Goal: Book appointment/travel/reservation

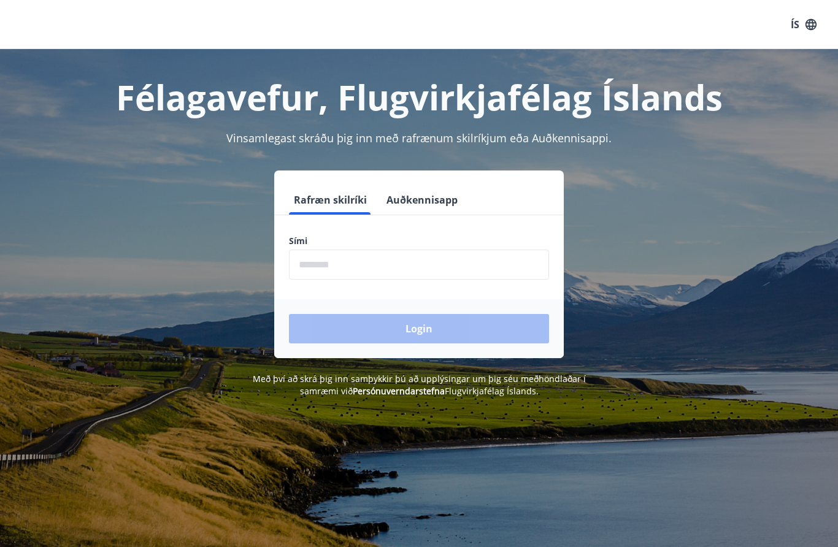
click at [363, 269] on input "phone" at bounding box center [419, 265] width 260 height 30
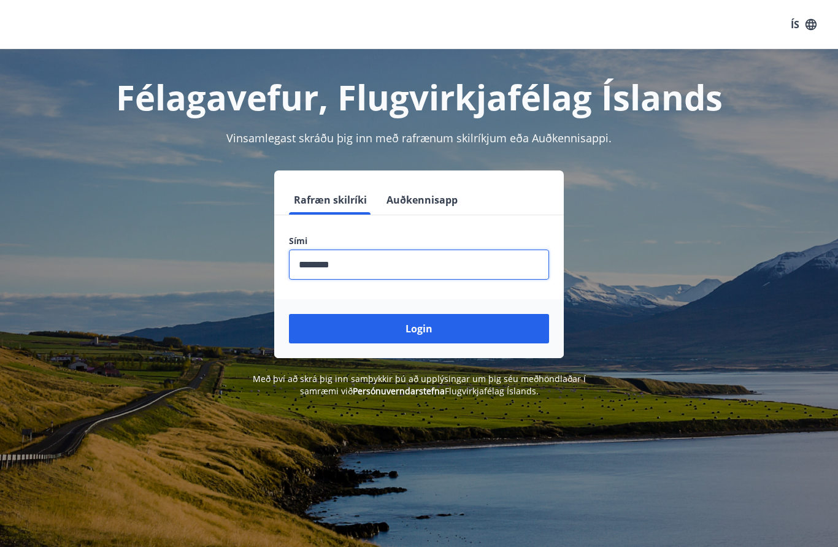
type input "********"
click at [417, 336] on button "Login" at bounding box center [419, 328] width 260 height 29
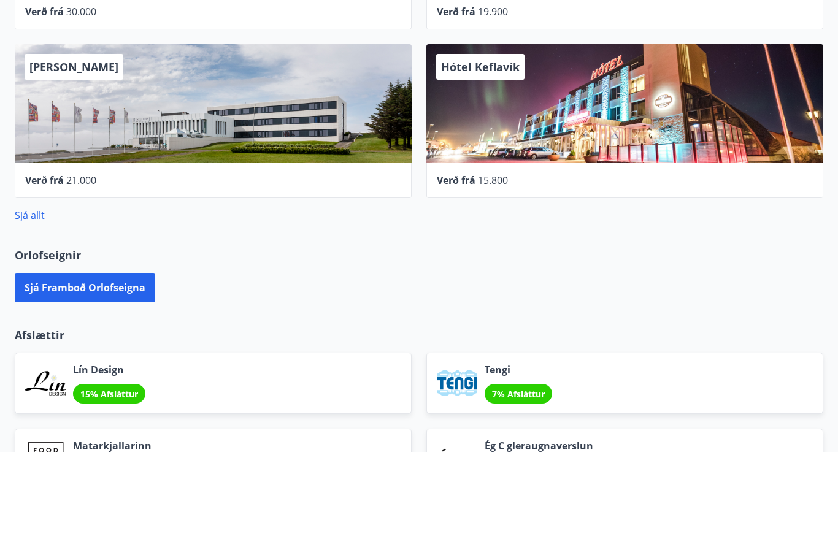
scroll to position [533, 0]
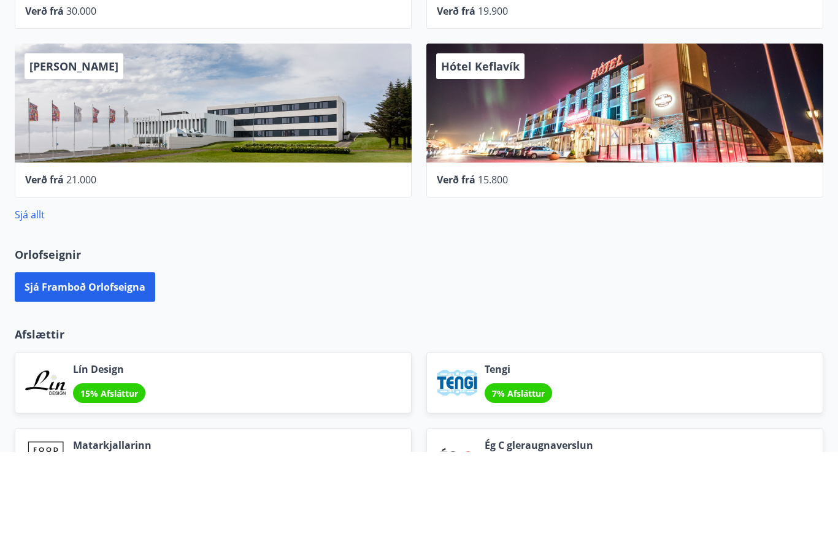
click at [73, 368] on button "Sjá framboð orlofseigna" at bounding box center [85, 382] width 141 height 29
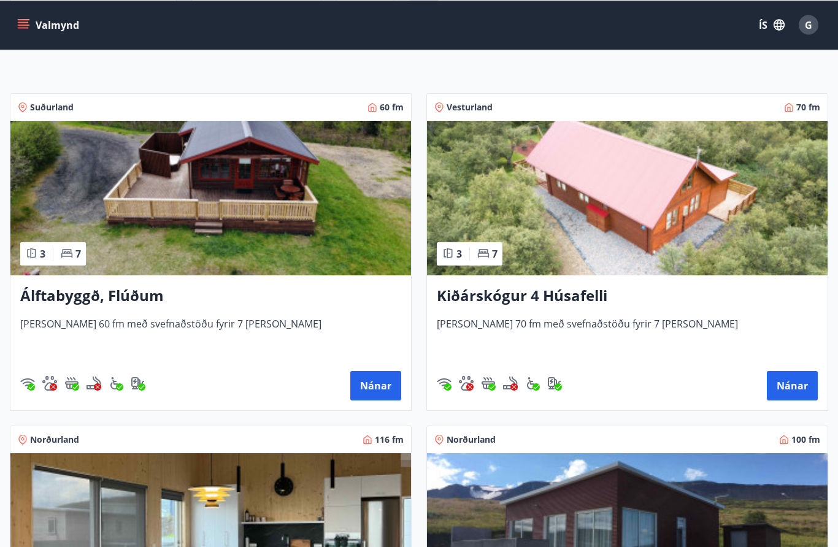
scroll to position [173, 0]
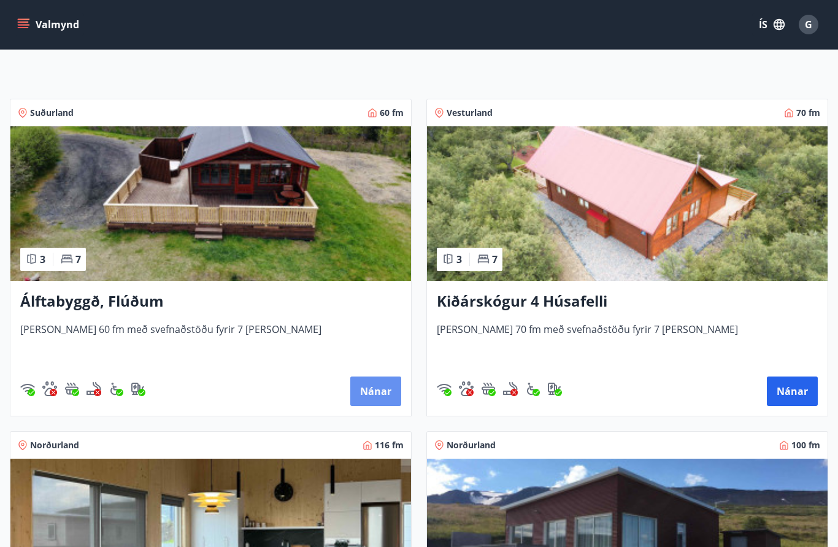
click at [366, 392] on button "Nánar" at bounding box center [375, 391] width 51 height 29
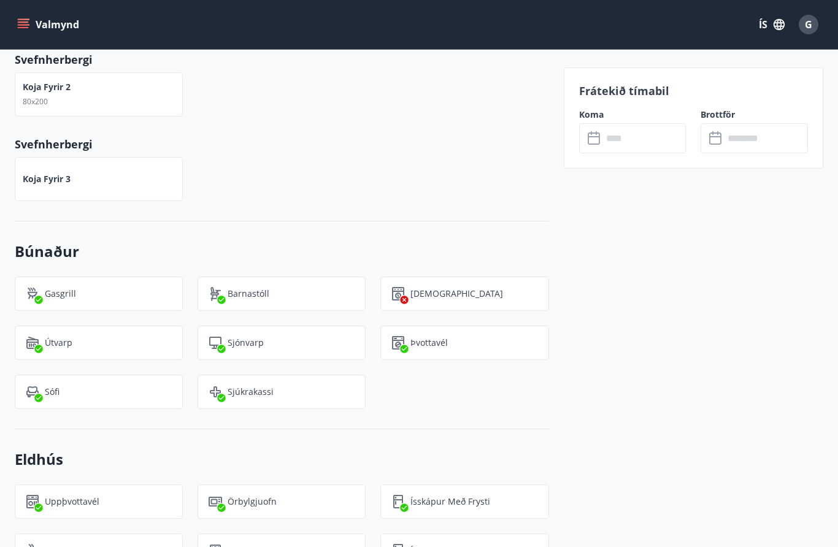
scroll to position [845, 0]
click at [626, 149] on input "text" at bounding box center [645, 138] width 84 height 30
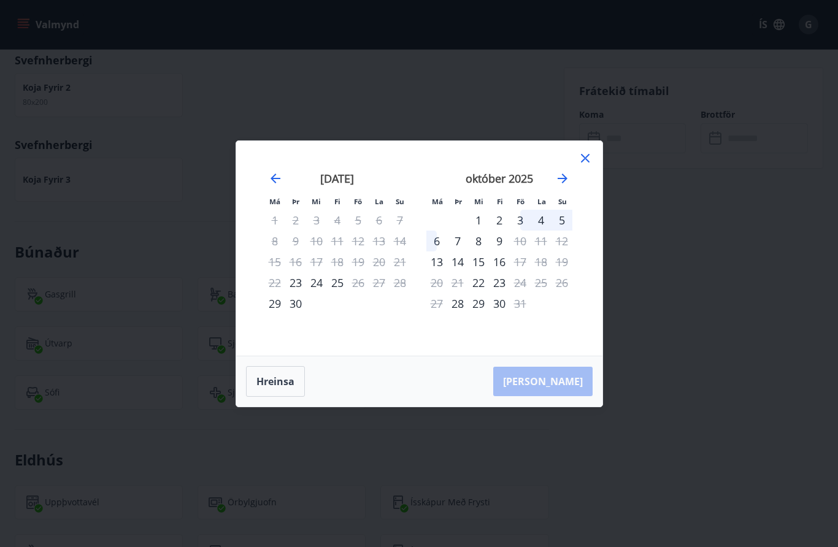
click at [294, 286] on div "23" at bounding box center [295, 283] width 21 height 21
click at [317, 290] on div "24" at bounding box center [316, 283] width 21 height 21
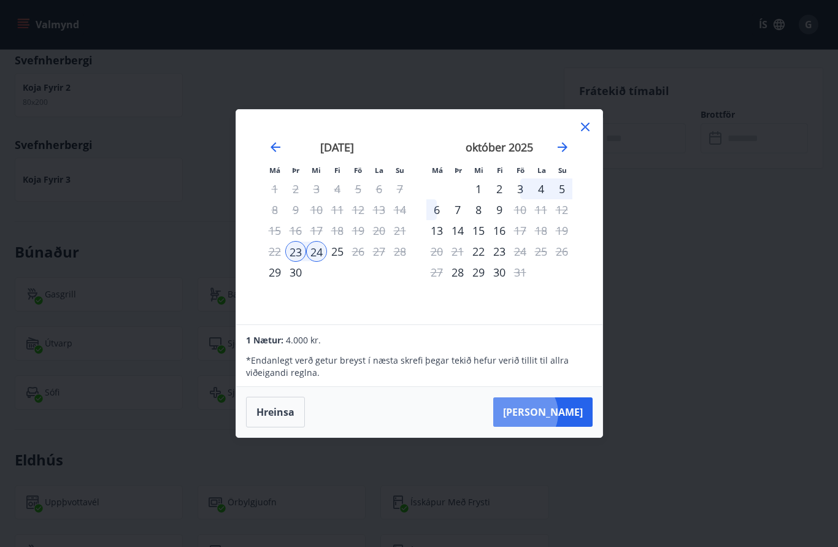
click at [559, 414] on button "[PERSON_NAME]" at bounding box center [542, 412] width 99 height 29
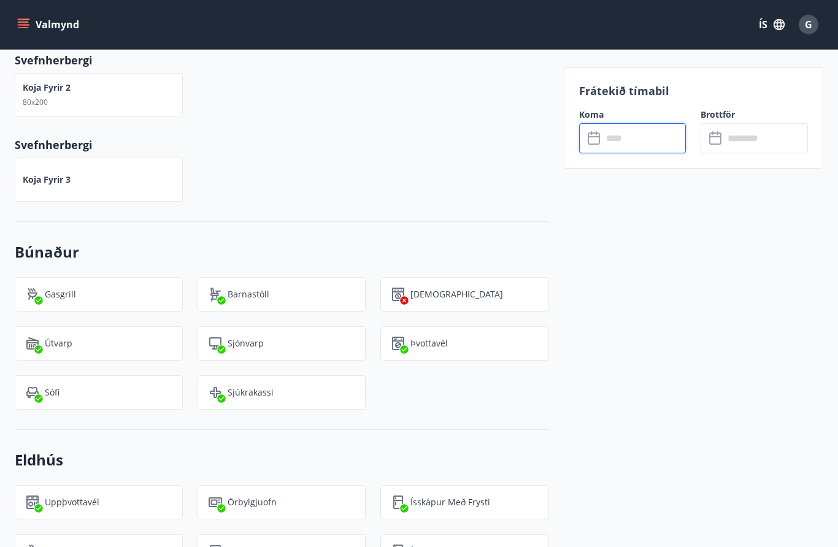
type input "******"
